Goal: Find specific page/section: Find specific page/section

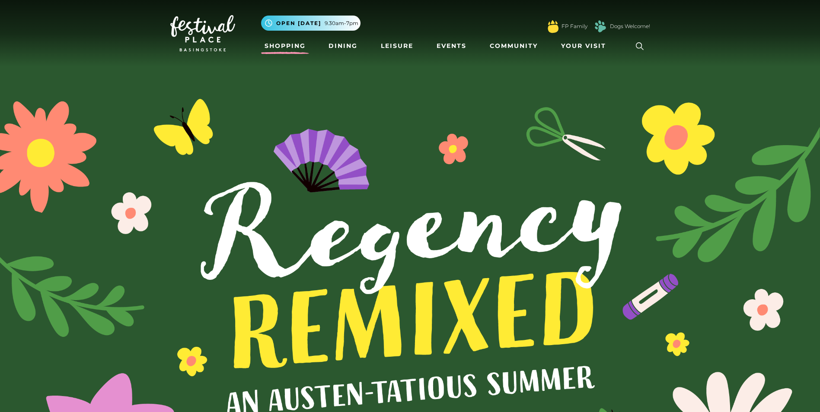
click at [298, 43] on link "Shopping" at bounding box center [285, 46] width 48 height 16
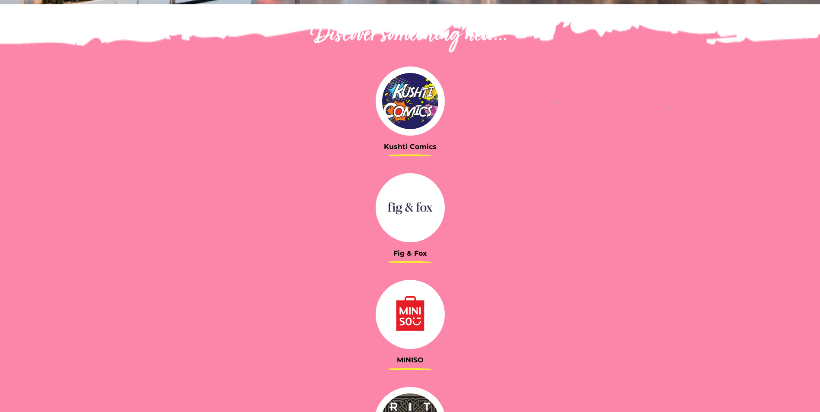
scroll to position [303, 0]
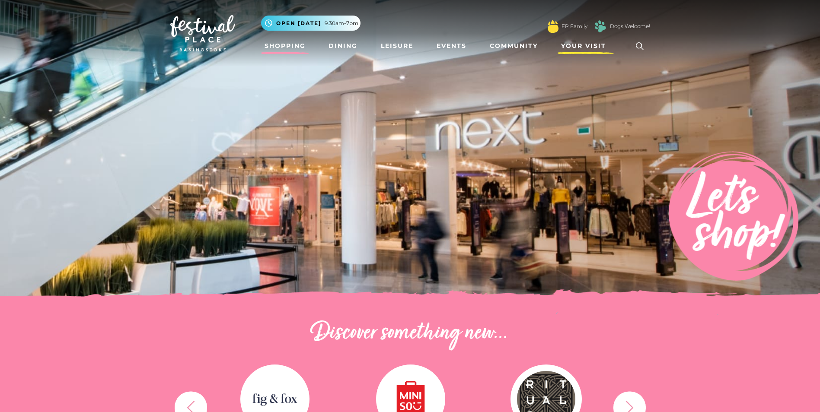
click at [569, 44] on span "Your Visit" at bounding box center [583, 45] width 45 height 9
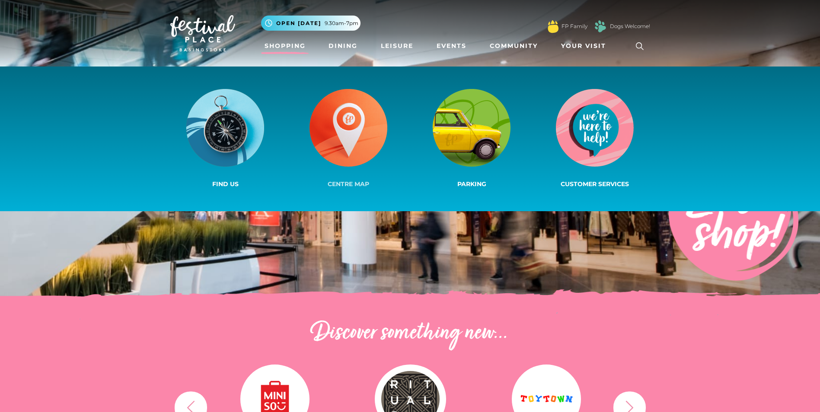
click at [378, 134] on img at bounding box center [348, 128] width 78 height 78
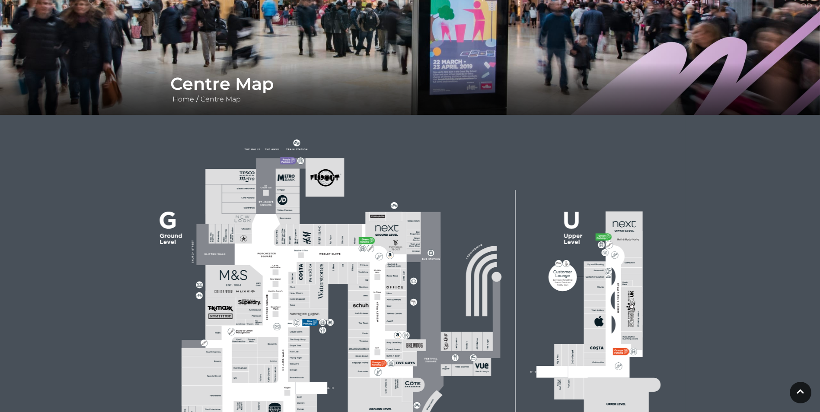
scroll to position [259, 0]
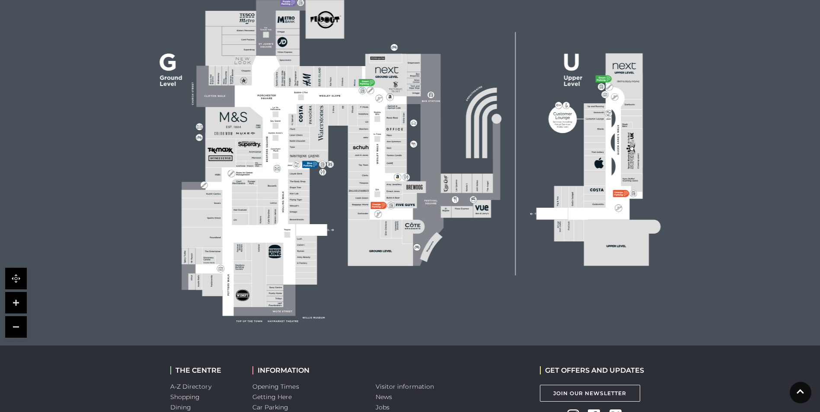
click at [392, 124] on rect at bounding box center [393, 118] width 16 height 16
click at [386, 142] on rect at bounding box center [396, 142] width 22 height 6
click at [12, 304] on link at bounding box center [16, 303] width 22 height 22
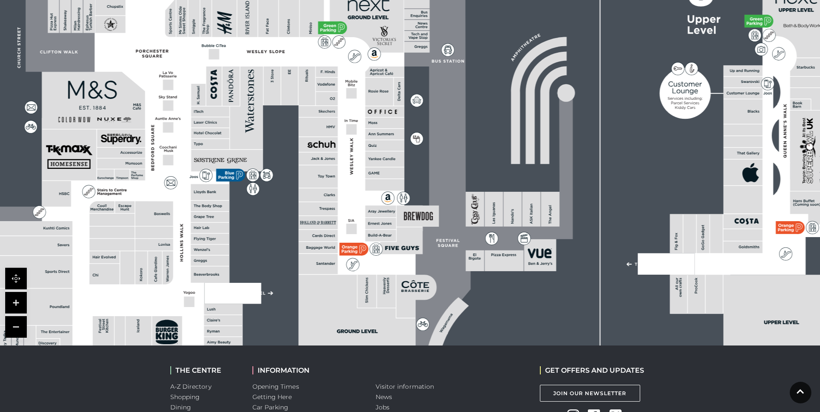
click at [12, 304] on link at bounding box center [16, 303] width 22 height 22
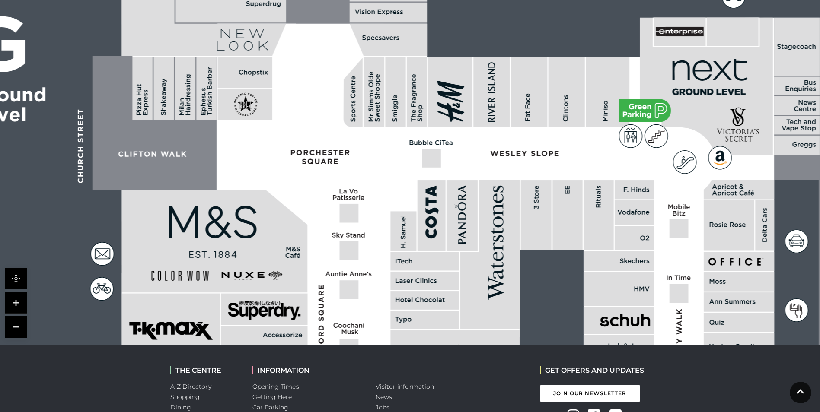
drag, startPoint x: 250, startPoint y: 161, endPoint x: 573, endPoint y: 399, distance: 401.8
click at [573, 399] on body "Skip to Navigation Skip to Content Toggle navigation .st5{fill:none;stroke:#FFF…" at bounding box center [410, 137] width 820 height 793
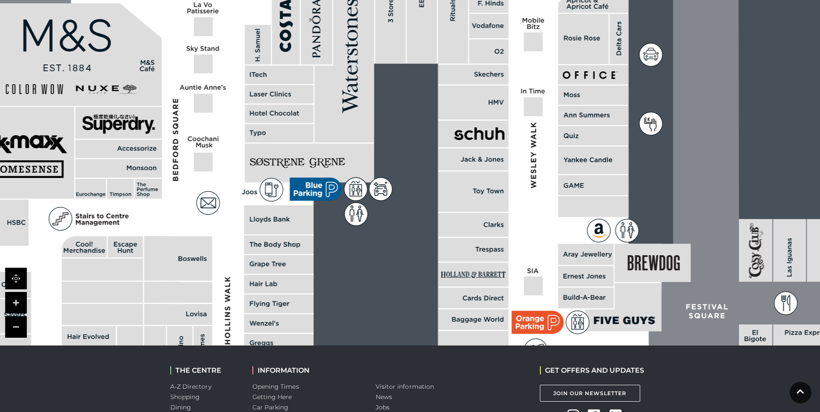
drag, startPoint x: 508, startPoint y: 269, endPoint x: 362, endPoint y: 83, distance: 236.8
click at [362, 83] on polygon at bounding box center [345, 68] width 60 height 149
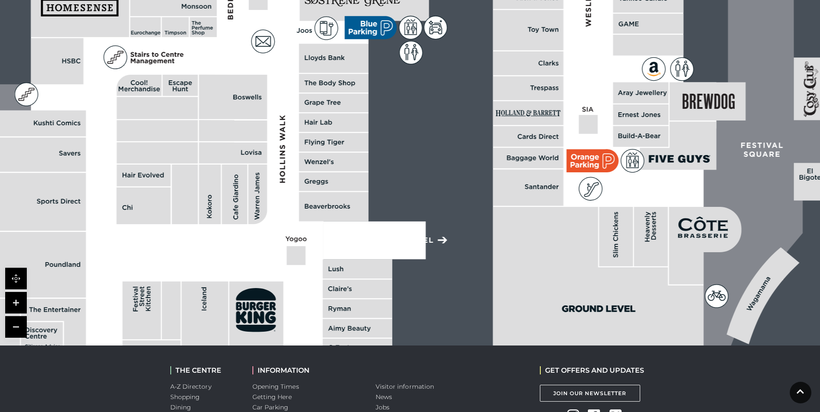
drag, startPoint x: 413, startPoint y: 226, endPoint x: 468, endPoint y: 64, distance: 170.7
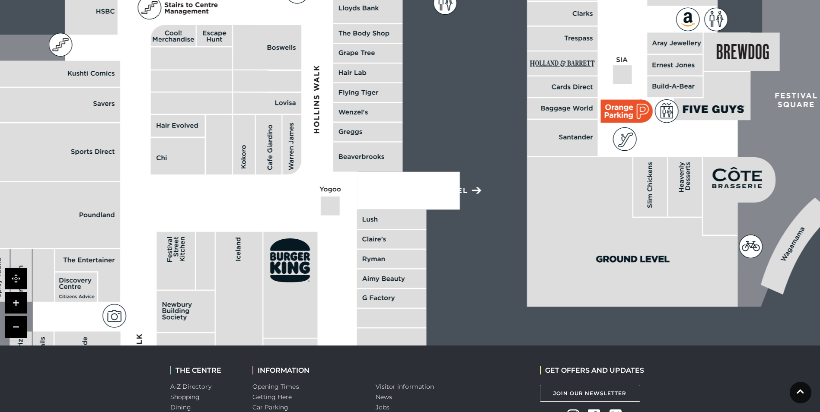
drag, startPoint x: 487, startPoint y: 151, endPoint x: 522, endPoint y: 101, distance: 60.3
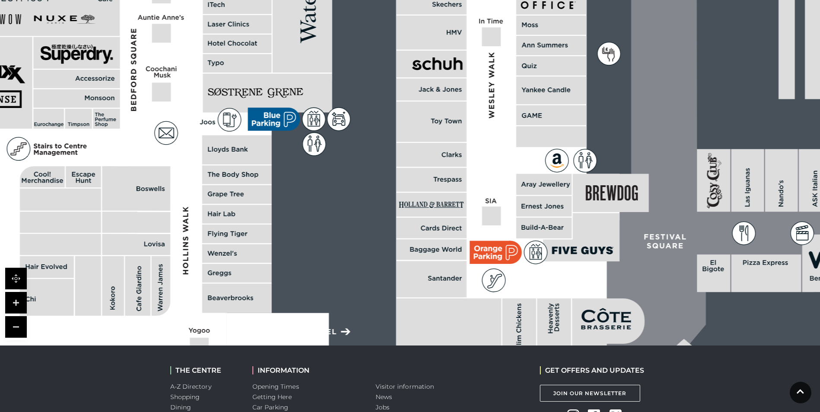
drag, startPoint x: 262, startPoint y: 203, endPoint x: 121, endPoint y: 381, distance: 227.0
click at [121, 381] on body "Skip to Navigation Skip to Content Toggle navigation .st5{fill:none;stroke:#FFF…" at bounding box center [410, 137] width 820 height 793
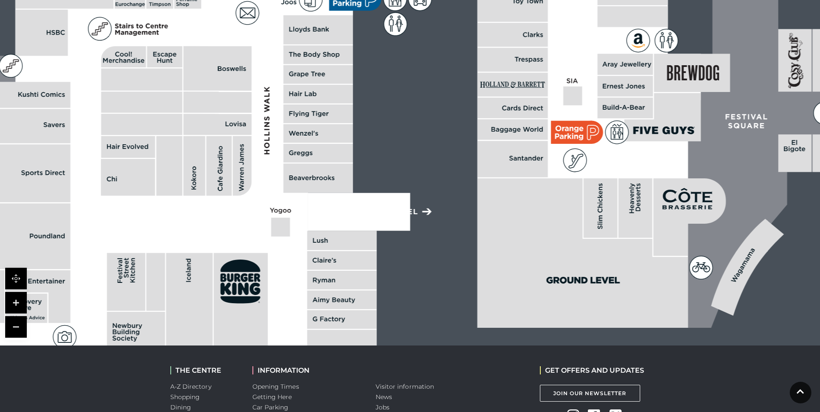
drag, startPoint x: 429, startPoint y: 131, endPoint x: 510, endPoint y: 10, distance: 145.0
click at [510, 10] on rect at bounding box center [512, 1] width 70 height 40
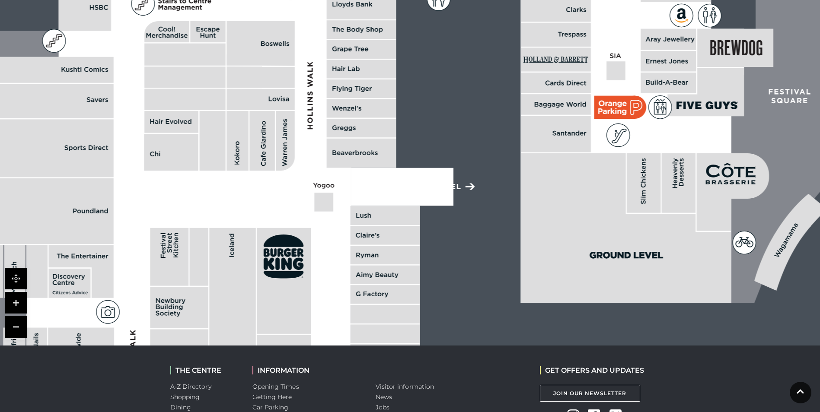
drag, startPoint x: 427, startPoint y: 181, endPoint x: 471, endPoint y: 157, distance: 49.1
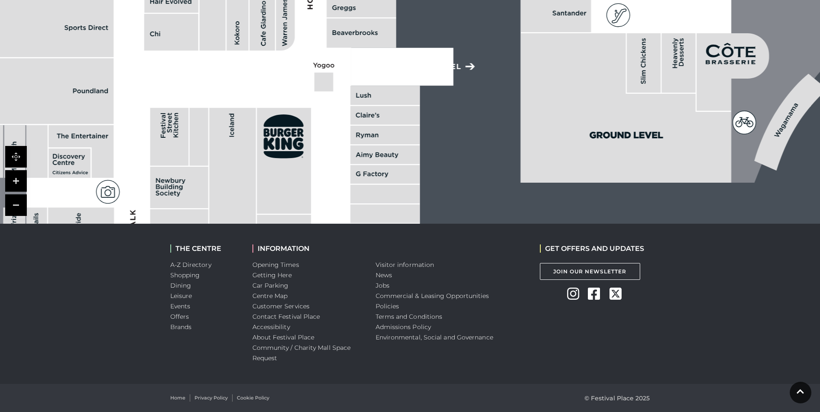
scroll to position [295, 0]
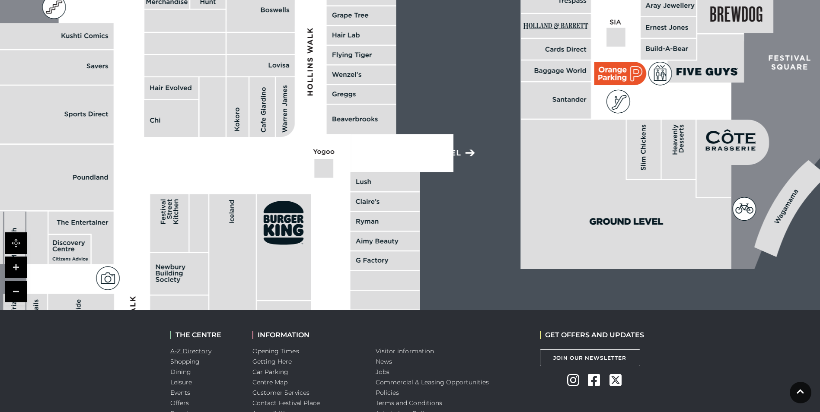
click at [199, 350] on link "A-Z Directory" at bounding box center [190, 351] width 41 height 8
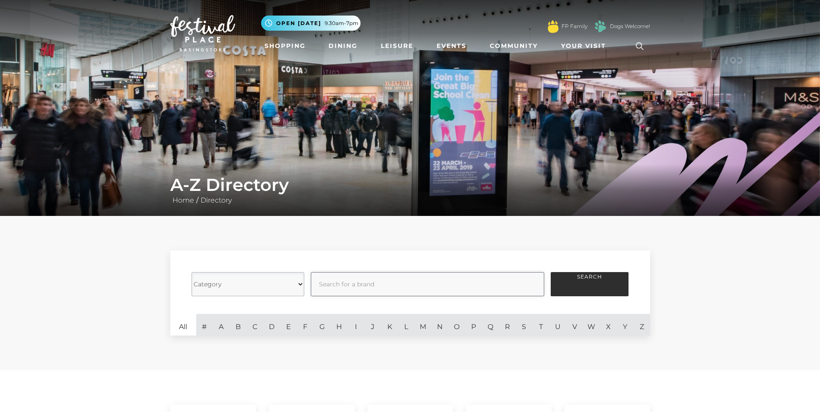
click at [335, 286] on input "text" at bounding box center [427, 284] width 233 height 24
type input "LOVE"
click at [551, 272] on button "Search" at bounding box center [590, 284] width 78 height 24
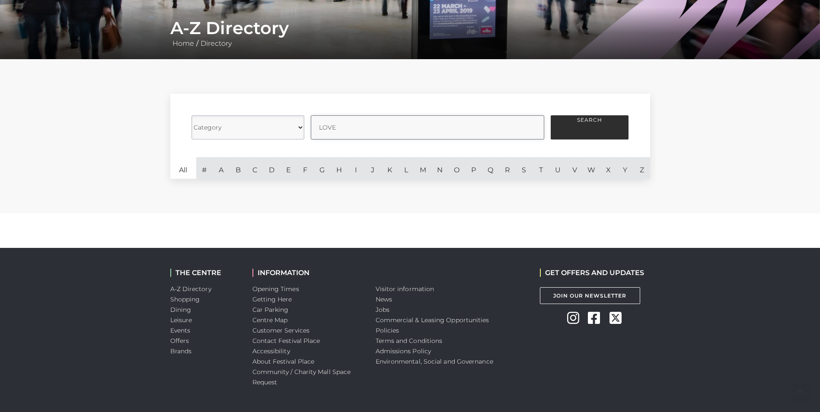
scroll to position [173, 0]
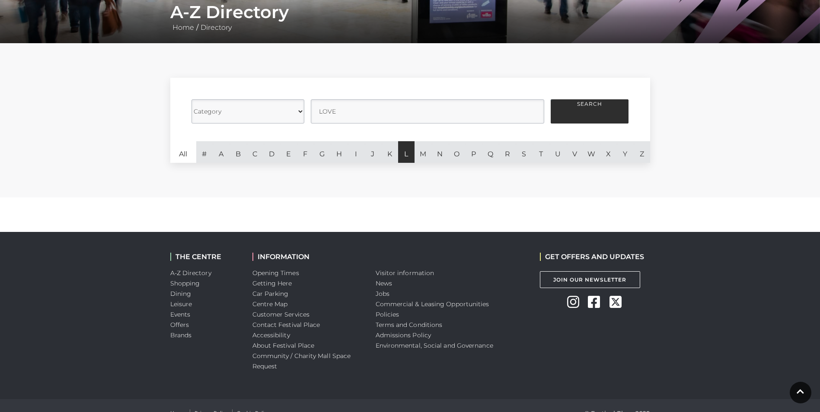
click at [408, 154] on link "L" at bounding box center [406, 152] width 17 height 22
click at [303, 111] on select "Category Cafes Restaurants Fashion Services Technology Homeware Gifts, Statione…" at bounding box center [247, 111] width 113 height 24
click at [337, 86] on form "Category Cafes Restaurants Fashion Services Technology Homeware Gifts, Statione…" at bounding box center [410, 110] width 480 height 64
click at [357, 107] on input "text" at bounding box center [427, 111] width 233 height 24
click at [298, 110] on select "Category Cafes Restaurants Fashion Services Technology Homeware Gifts, Statione…" at bounding box center [247, 111] width 113 height 24
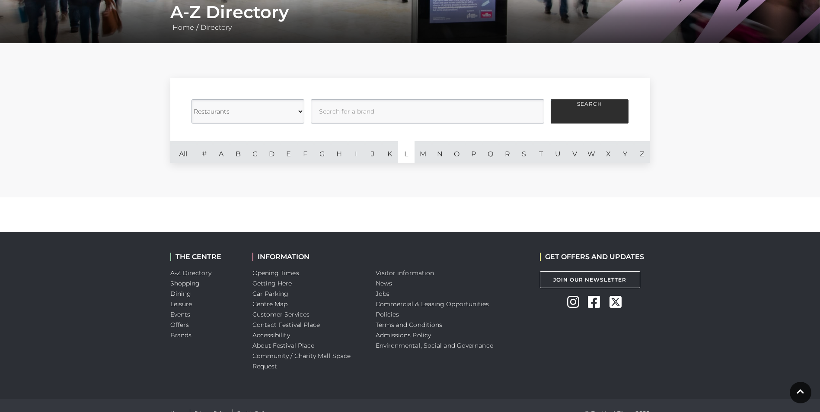
click at [191, 99] on select "Category Cafes Restaurants Fashion Services Technology Homeware Gifts, Statione…" at bounding box center [247, 111] width 113 height 24
click at [590, 107] on button "Search" at bounding box center [590, 111] width 78 height 24
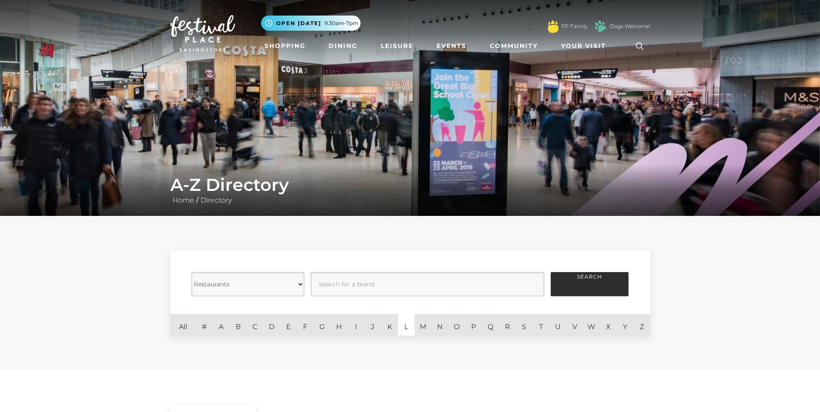
click at [300, 282] on select "Category Cafes Restaurants Fashion Services Technology Homeware Gifts, Statione…" at bounding box center [247, 284] width 113 height 24
select select "20836"
click at [191, 272] on select "Category Cafes Restaurants Fashion Services Technology Homeware Gifts, Statione…" at bounding box center [247, 284] width 113 height 24
click at [597, 280] on button "Search" at bounding box center [590, 284] width 78 height 24
click at [563, 45] on span "Your Visit" at bounding box center [583, 45] width 45 height 9
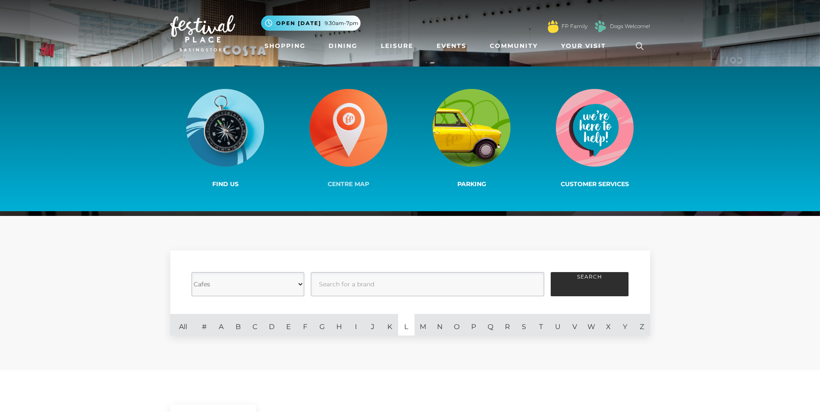
click at [360, 125] on img at bounding box center [348, 128] width 78 height 78
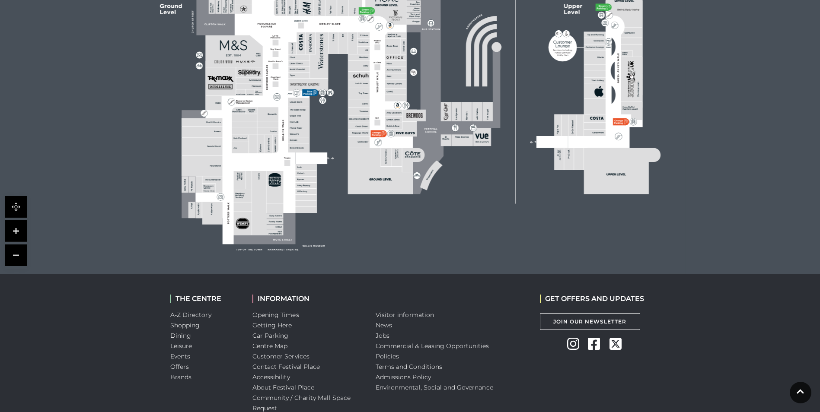
scroll to position [346, 0]
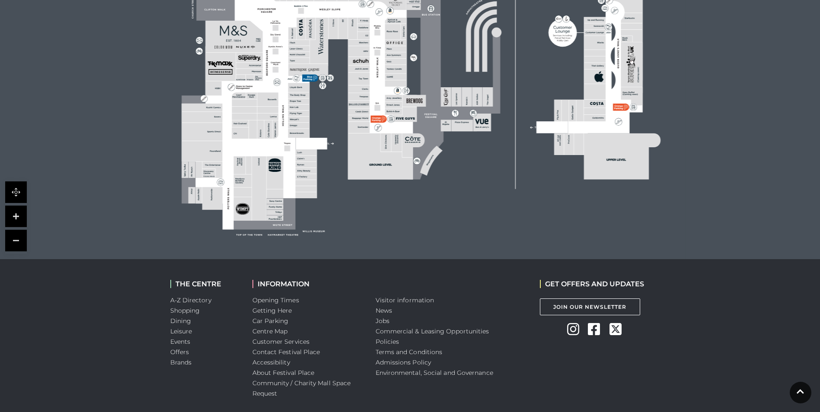
drag, startPoint x: 465, startPoint y: 180, endPoint x: 485, endPoint y: 225, distance: 48.6
click at [485, 225] on rect at bounding box center [409, 64] width 551 height 389
click at [13, 217] on link at bounding box center [16, 217] width 22 height 22
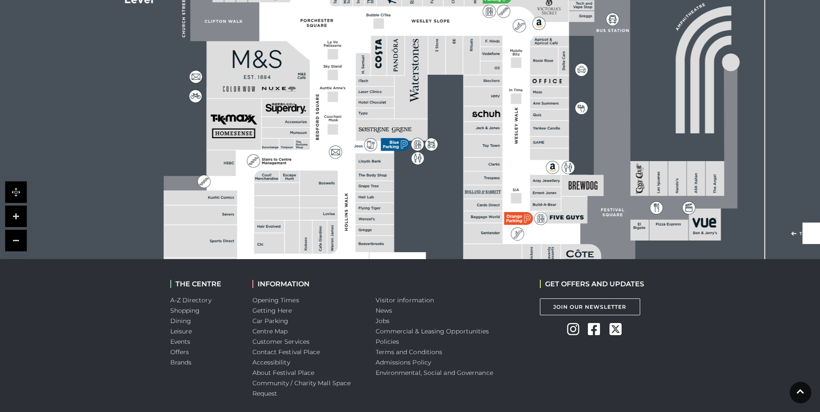
drag, startPoint x: 282, startPoint y: 151, endPoint x: 448, endPoint y: 208, distance: 175.3
click at [448, 208] on rect at bounding box center [575, 121] width 993 height 700
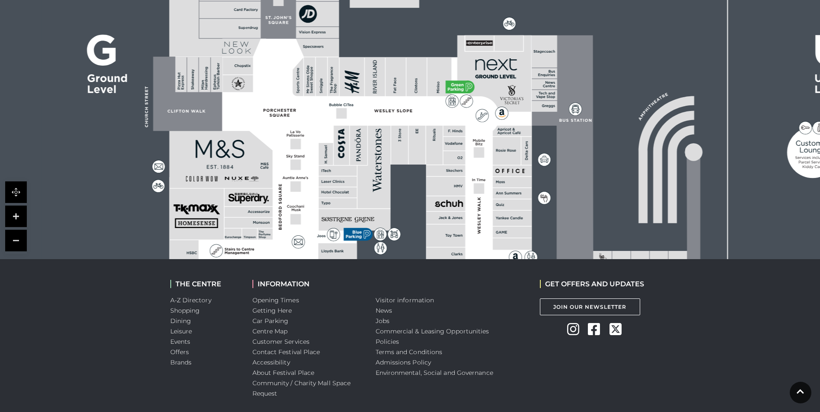
drag, startPoint x: 446, startPoint y: 103, endPoint x: 409, endPoint y: 188, distance: 92.7
click at [409, 188] on rect at bounding box center [537, 210] width 993 height 700
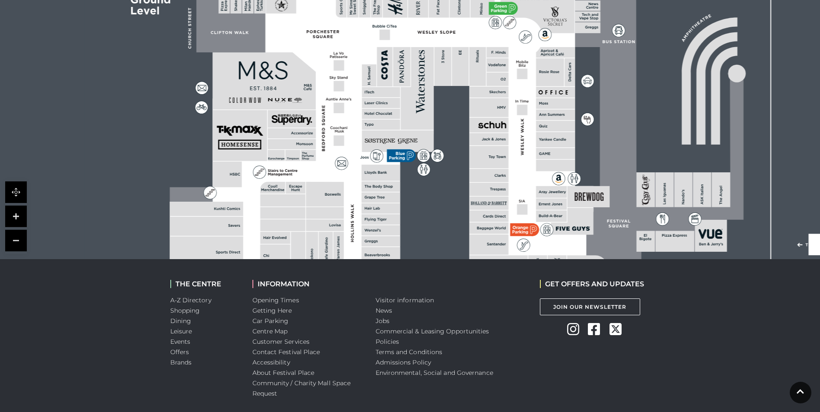
drag, startPoint x: 396, startPoint y: 181, endPoint x: 436, endPoint y: 102, distance: 88.1
click at [436, 102] on rect at bounding box center [581, 132] width 993 height 700
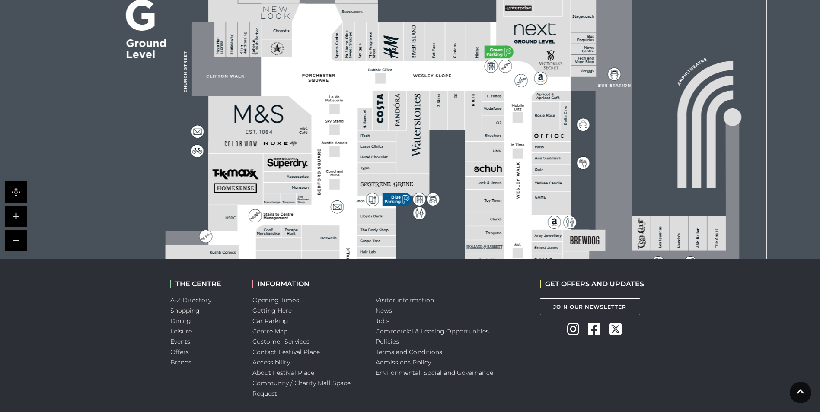
drag, startPoint x: 434, startPoint y: 195, endPoint x: 430, endPoint y: 240, distance: 44.7
click at [430, 240] on rect at bounding box center [576, 175] width 993 height 700
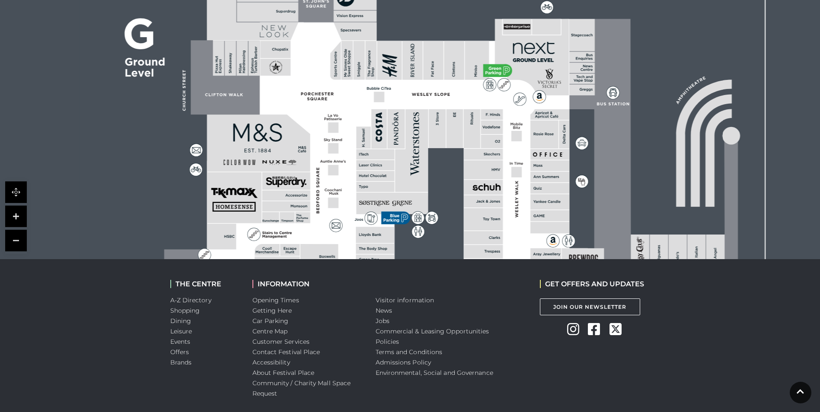
drag, startPoint x: 430, startPoint y: 150, endPoint x: 429, endPoint y: 168, distance: 17.8
click at [429, 168] on rect at bounding box center [575, 194] width 993 height 700
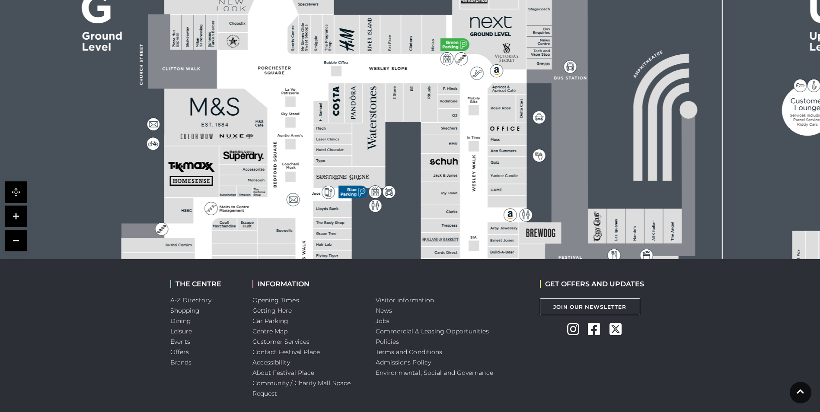
drag, startPoint x: 438, startPoint y: 158, endPoint x: 395, endPoint y: 132, distance: 50.0
click at [395, 132] on rect at bounding box center [532, 168] width 993 height 700
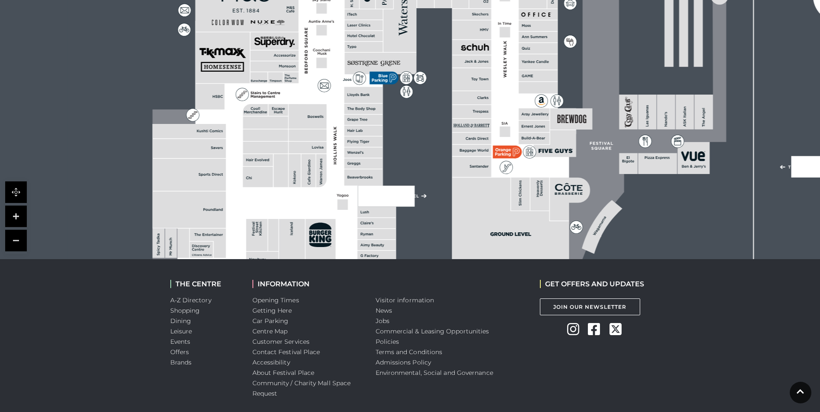
drag, startPoint x: 305, startPoint y: 171, endPoint x: 336, endPoint y: 58, distance: 117.0
click at [336, 56] on polygon at bounding box center [365, 105] width 424 height 491
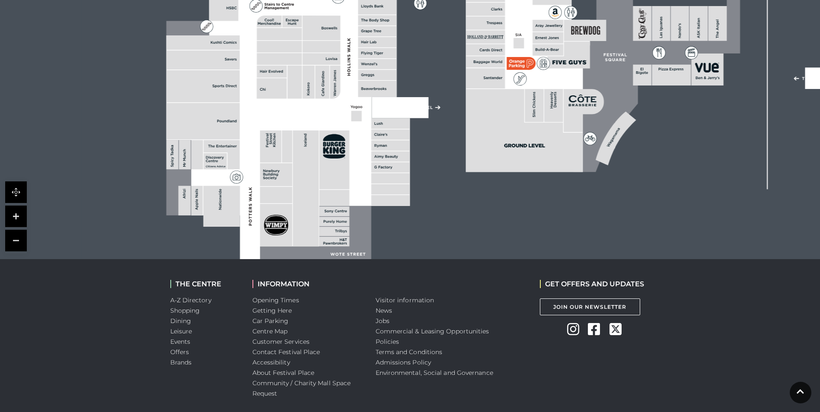
drag, startPoint x: 319, startPoint y: 151, endPoint x: 332, endPoint y: 64, distance: 88.4
click at [332, 64] on rect at bounding box center [322, 59] width 38 height 12
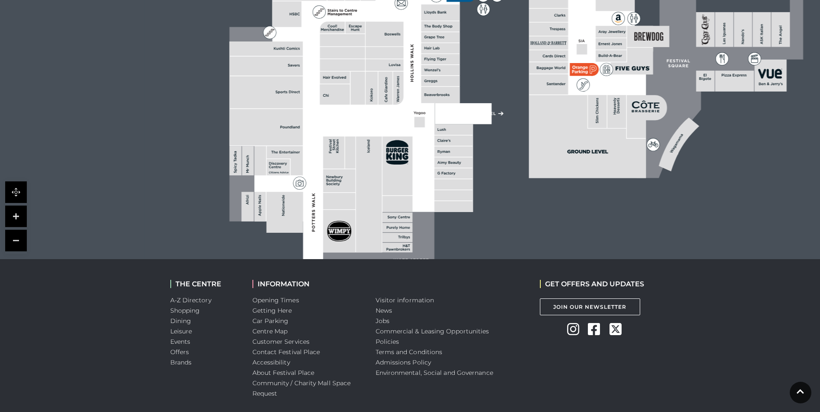
drag, startPoint x: 303, startPoint y: 132, endPoint x: 366, endPoint y: 140, distance: 63.1
click at [366, 140] on rect at bounding box center [369, 195] width 26 height 116
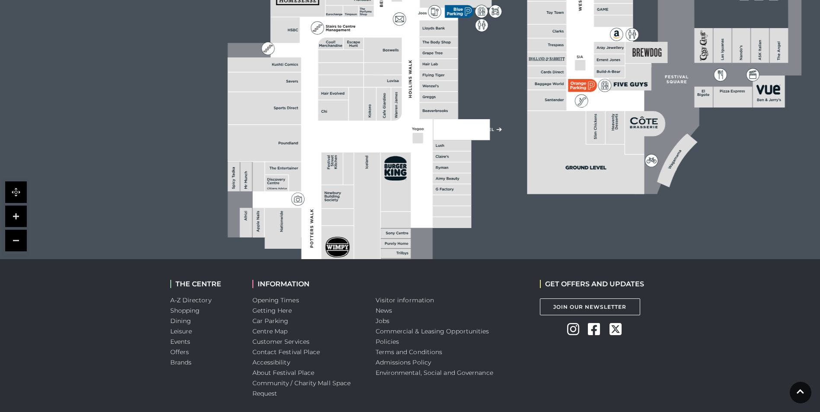
drag, startPoint x: 366, startPoint y: 140, endPoint x: 364, endPoint y: 155, distance: 15.6
click at [364, 155] on rect at bounding box center [367, 211] width 26 height 116
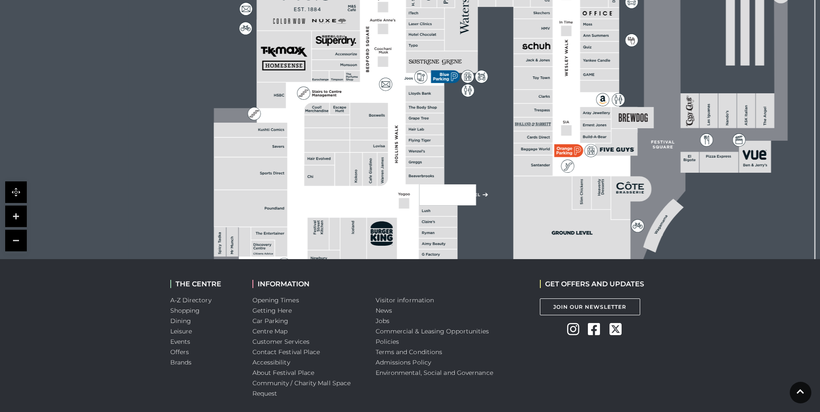
drag, startPoint x: 323, startPoint y: 133, endPoint x: 309, endPoint y: 198, distance: 66.7
click at [309, 198] on polygon at bounding box center [426, 104] width 424 height 491
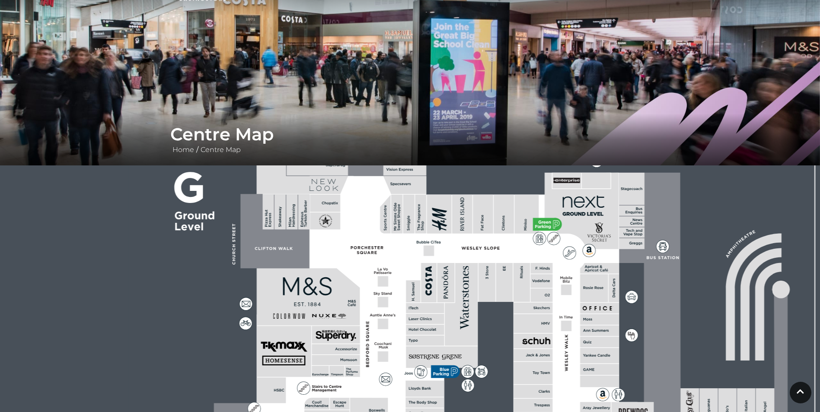
scroll to position [35, 0]
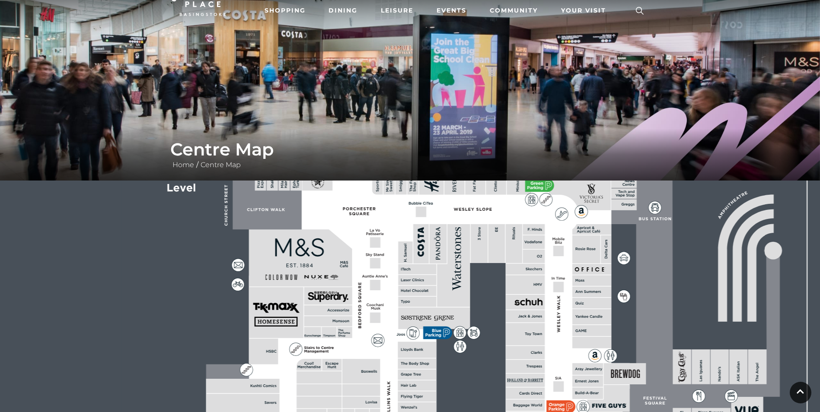
drag, startPoint x: 370, startPoint y: 243, endPoint x: 371, endPoint y: 220, distance: 22.9
click at [358, 127] on div "Centre Map Home / Centre Map" at bounding box center [410, 267] width 820 height 605
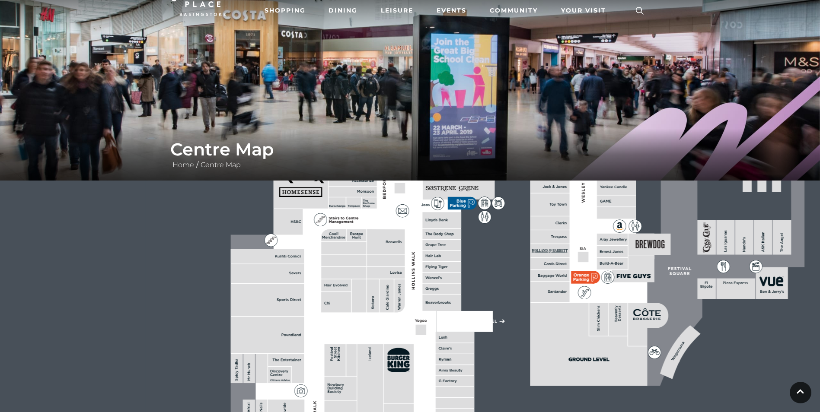
drag, startPoint x: 386, startPoint y: 311, endPoint x: 380, endPoint y: 128, distance: 183.3
click at [382, 125] on div "Centre Map Home / Centre Map" at bounding box center [410, 267] width 820 height 605
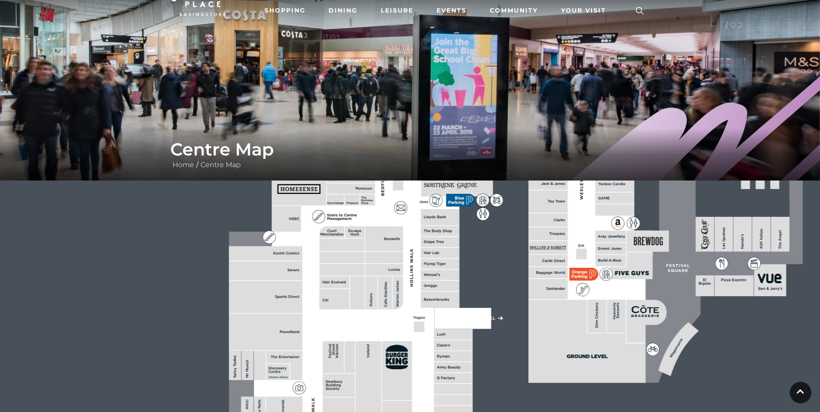
drag, startPoint x: 415, startPoint y: 319, endPoint x: 401, endPoint y: 175, distance: 144.6
click at [404, 174] on div "Centre Map Home / Centre Map" at bounding box center [410, 267] width 820 height 605
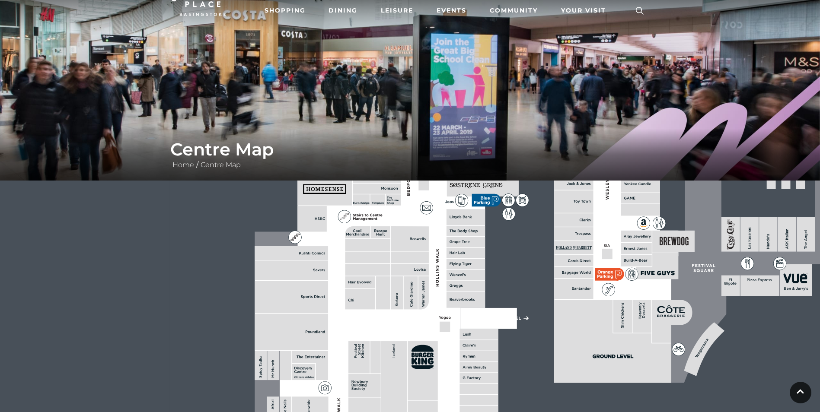
drag, startPoint x: 442, startPoint y: 389, endPoint x: 541, endPoint y: 244, distance: 175.1
click at [541, 244] on icon at bounding box center [665, 176] width 1245 height 700
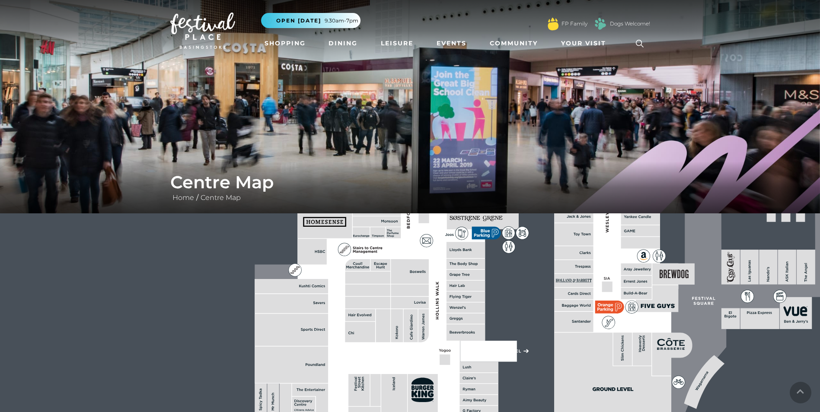
scroll to position [0, 0]
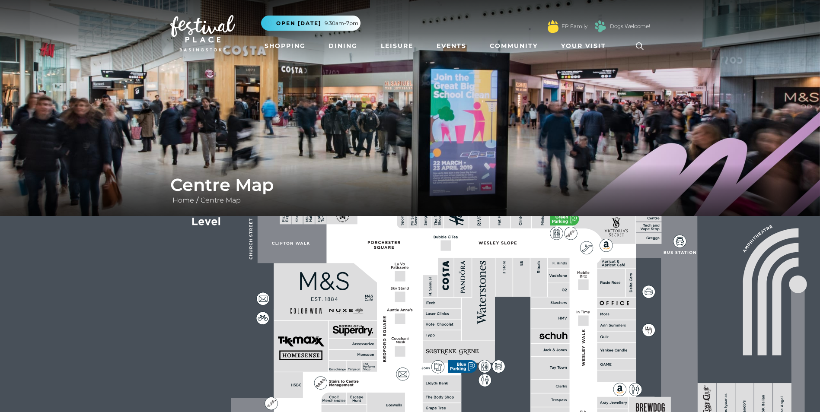
drag, startPoint x: 524, startPoint y: 280, endPoint x: 499, endPoint y: 430, distance: 152.5
click at [499, 412] on html "Skip to Navigation Skip to Content Toggle navigation .st5{fill:none;stroke:#FFF…" at bounding box center [410, 396] width 820 height 793
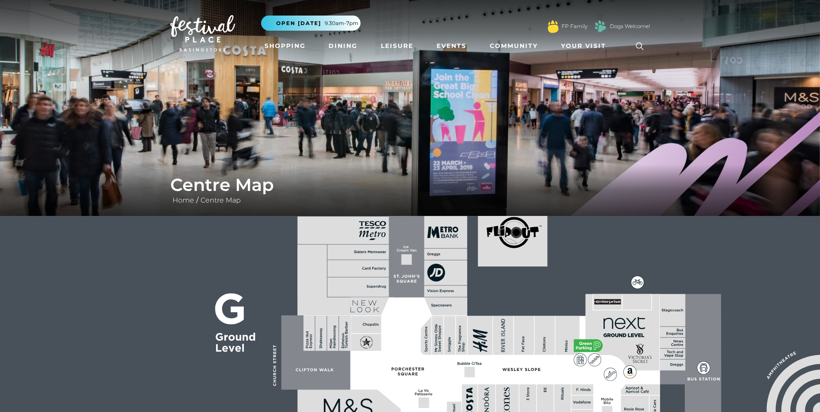
drag, startPoint x: 452, startPoint y: 285, endPoint x: 477, endPoint y: 416, distance: 133.8
click at [477, 412] on html "Skip to Navigation Skip to Content Toggle navigation .st5{fill:none;stroke:#FFF…" at bounding box center [410, 396] width 820 height 793
